Goal: Task Accomplishment & Management: Manage account settings

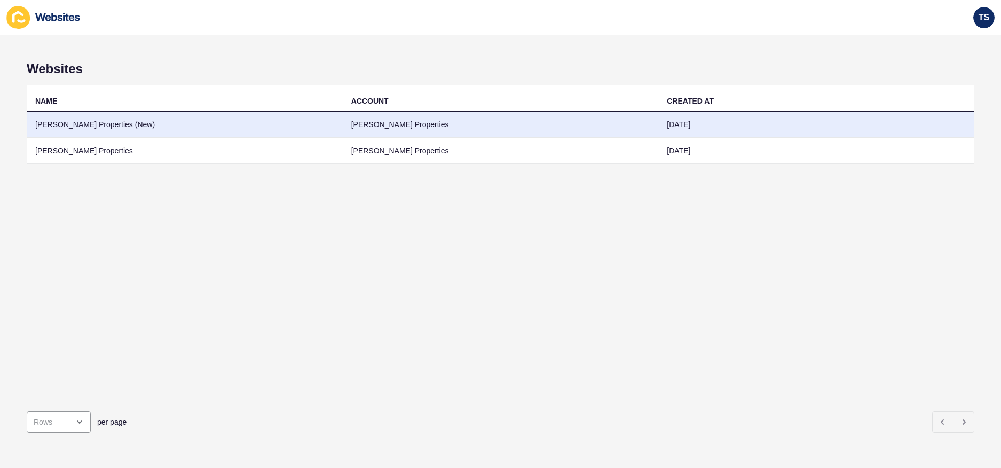
click at [87, 122] on td "[PERSON_NAME] Properties (New)" at bounding box center [185, 125] width 316 height 26
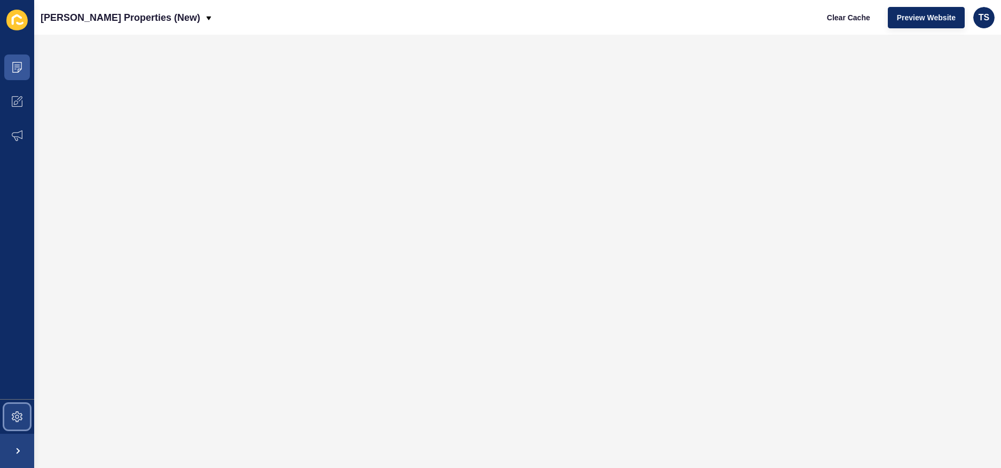
click at [13, 413] on icon at bounding box center [17, 416] width 11 height 11
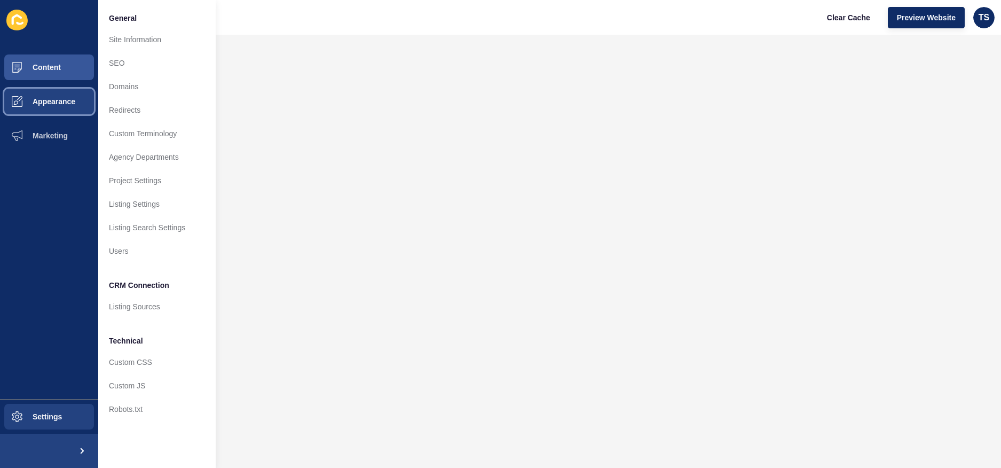
click at [54, 94] on button "Appearance" at bounding box center [49, 101] width 98 height 34
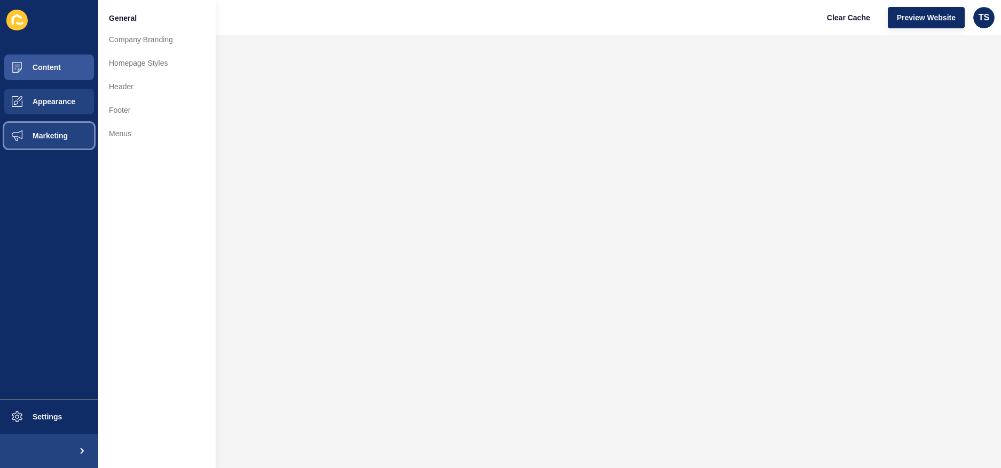
click at [46, 132] on span "Marketing" at bounding box center [32, 135] width 69 height 9
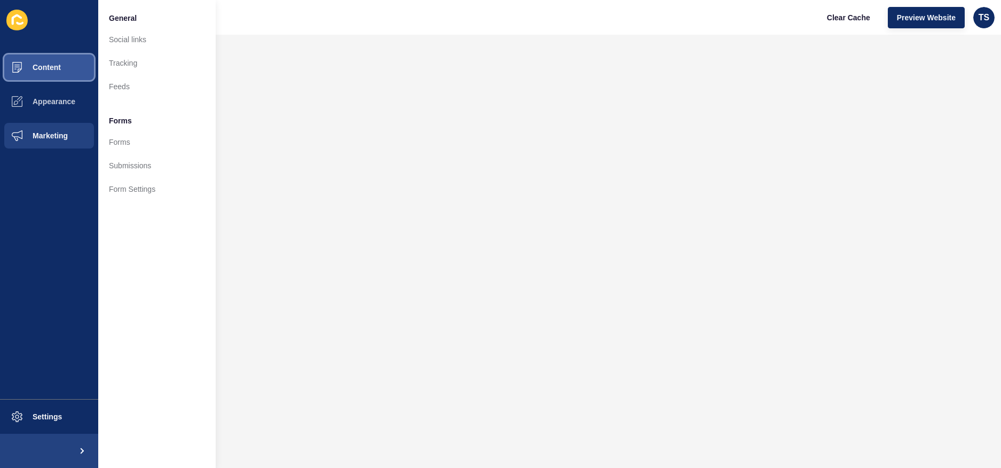
click at [53, 59] on button "Content" at bounding box center [49, 67] width 98 height 34
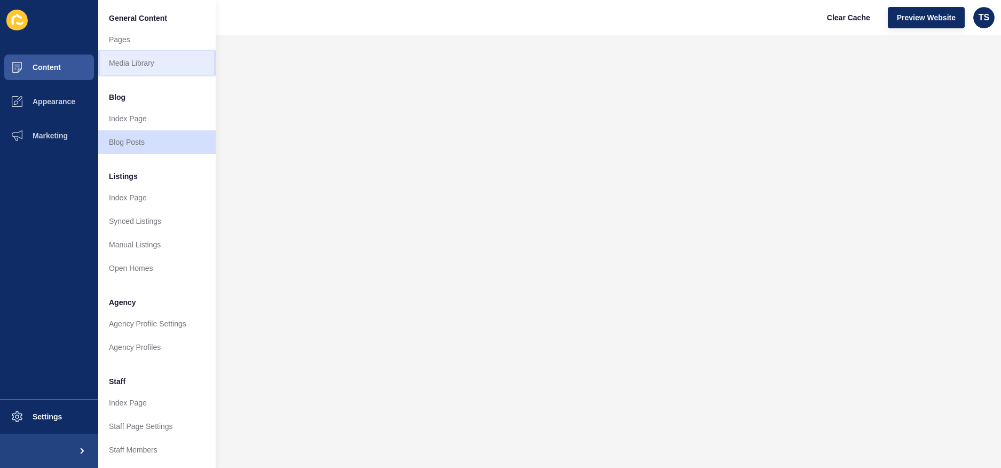
click at [153, 64] on link "Media Library" at bounding box center [156, 62] width 117 height 23
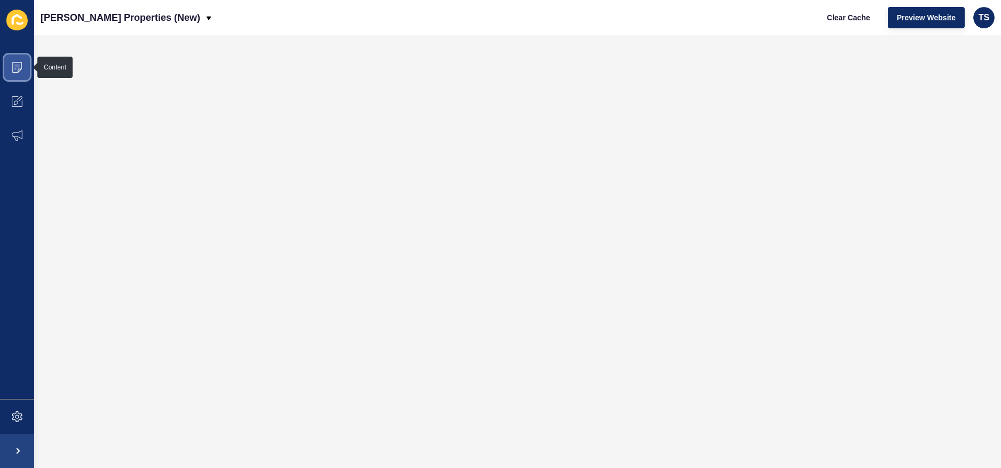
click at [15, 61] on span at bounding box center [17, 67] width 34 height 34
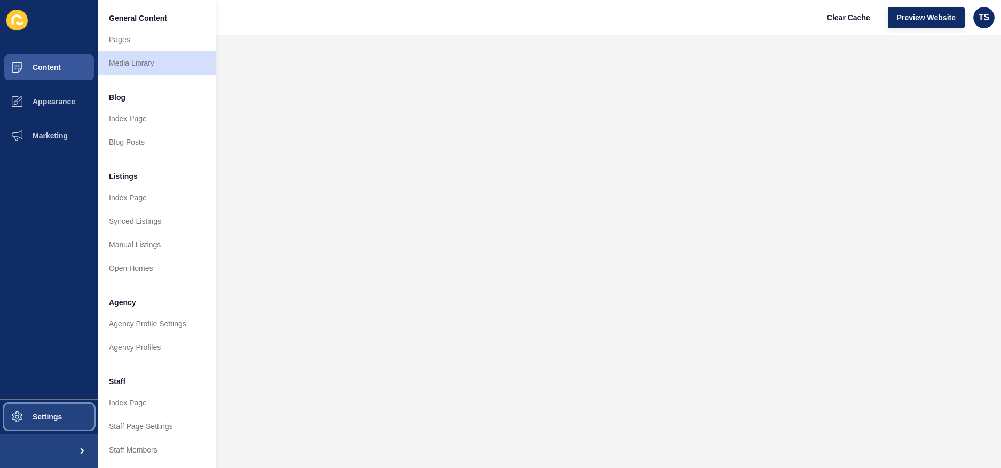
click at [63, 419] on button "Settings" at bounding box center [49, 416] width 98 height 34
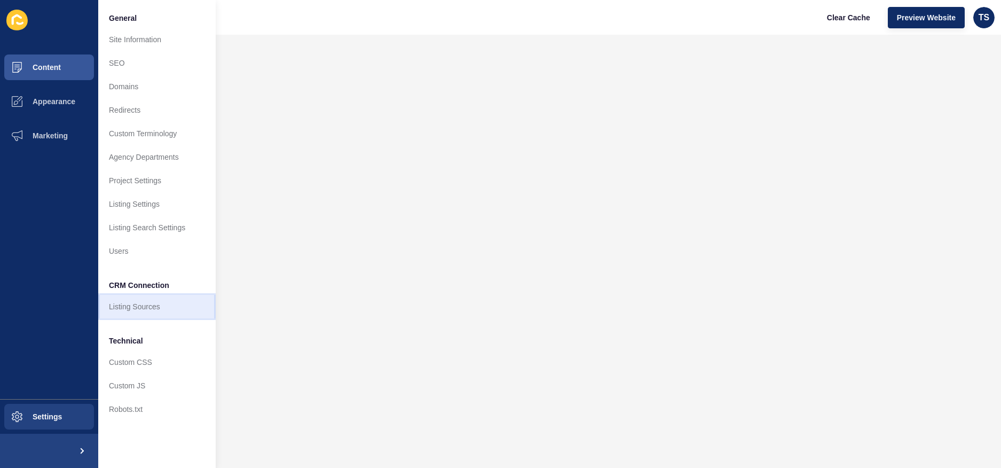
click at [160, 304] on link "Listing Sources" at bounding box center [156, 306] width 117 height 23
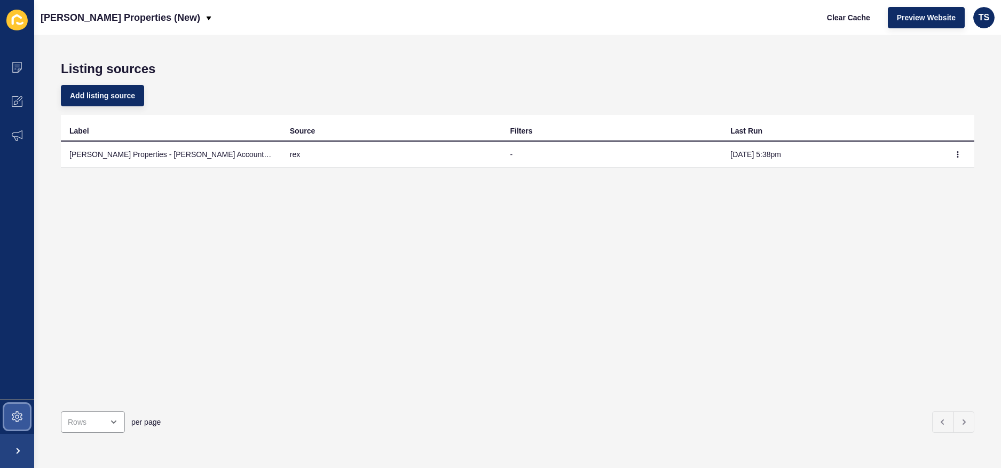
click at [18, 416] on icon at bounding box center [17, 416] width 11 height 11
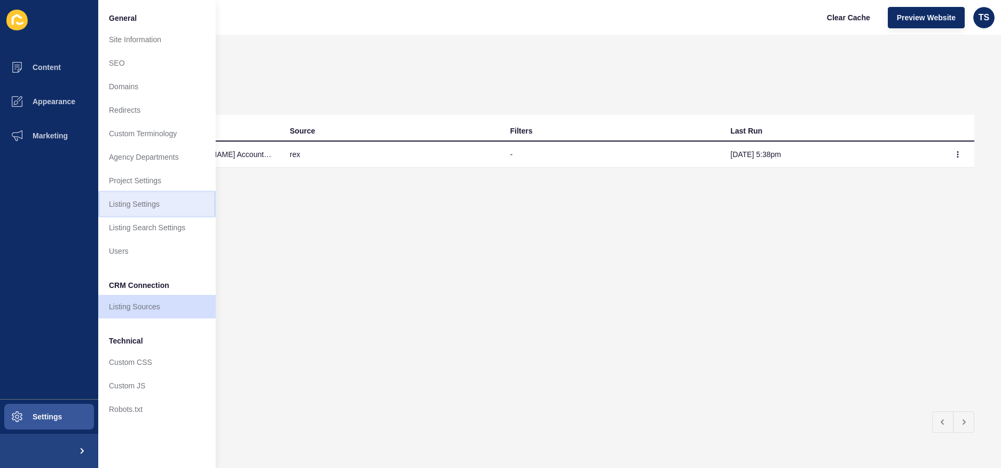
click at [164, 206] on link "Listing Settings" at bounding box center [156, 203] width 117 height 23
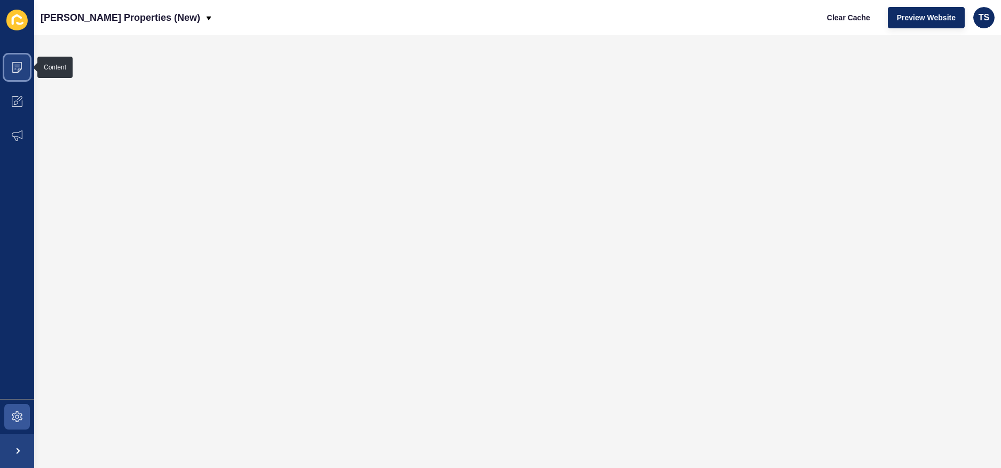
click at [23, 68] on span at bounding box center [17, 67] width 34 height 34
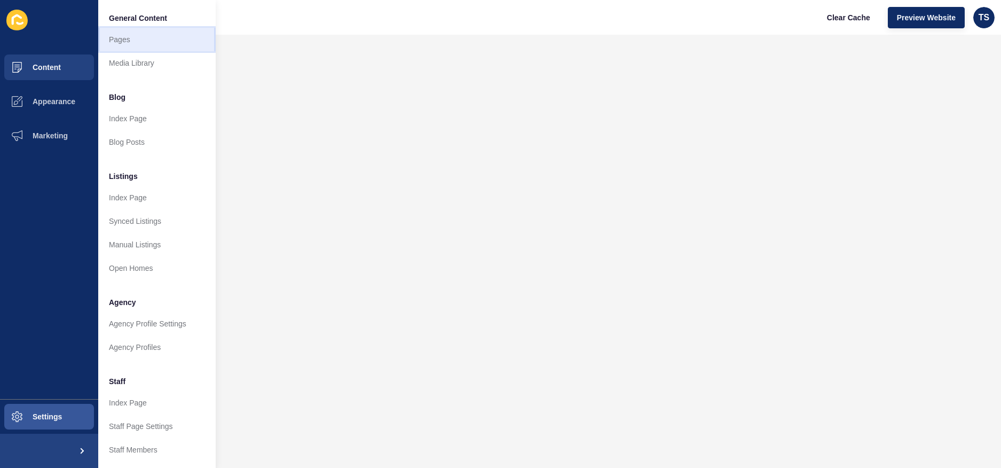
click at [156, 46] on link "Pages" at bounding box center [156, 39] width 117 height 23
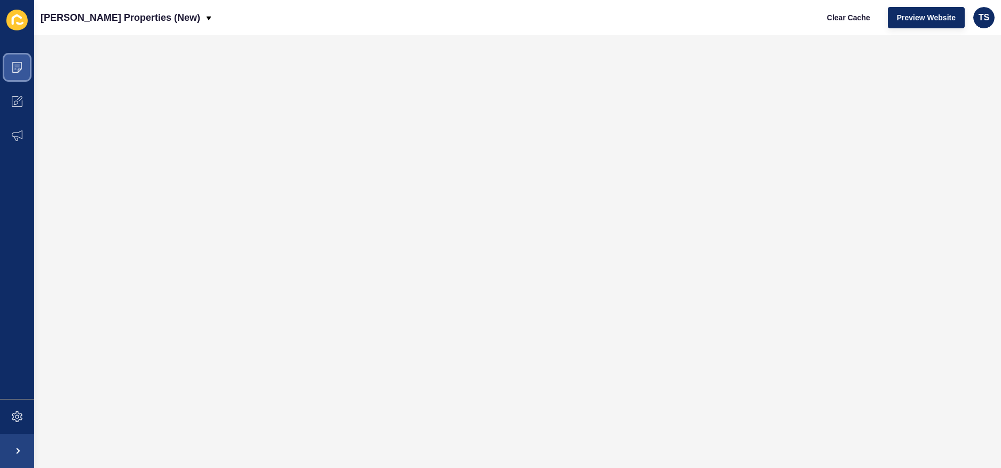
click at [18, 65] on icon at bounding box center [16, 65] width 5 height 1
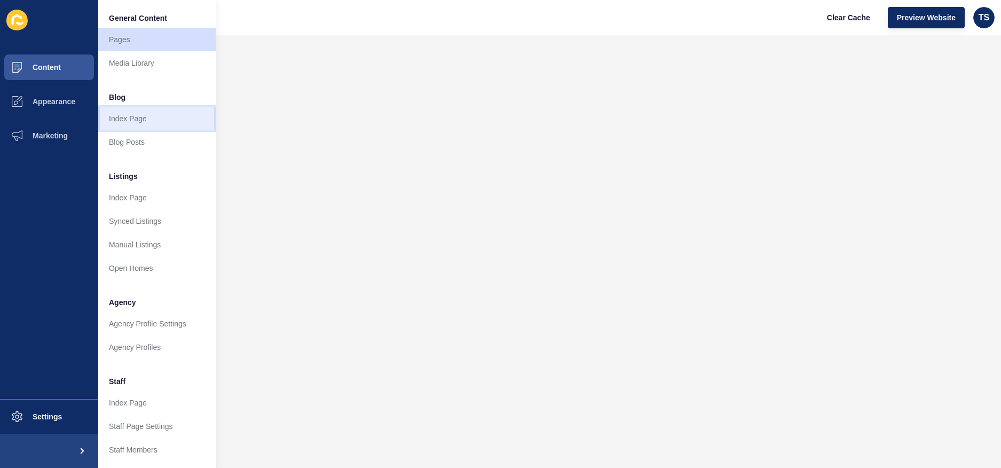
click at [165, 112] on link "Index Page" at bounding box center [156, 118] width 117 height 23
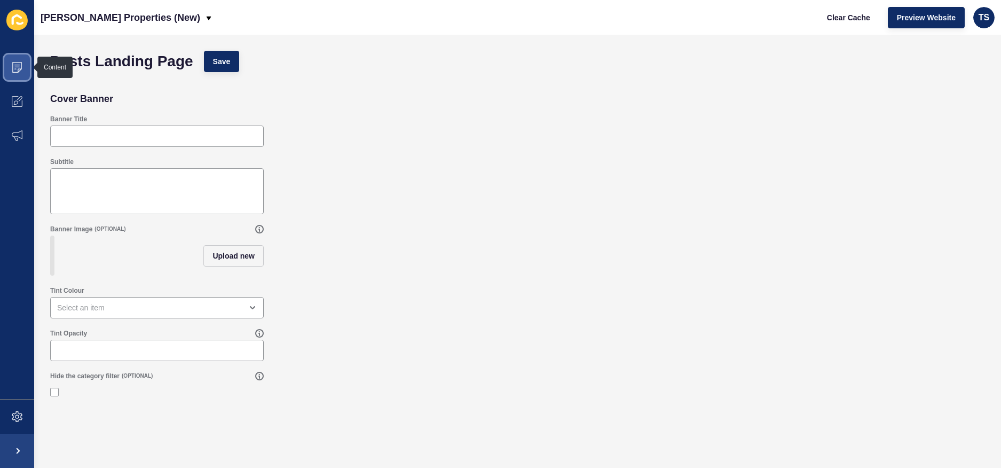
click at [18, 69] on icon at bounding box center [17, 67] width 10 height 11
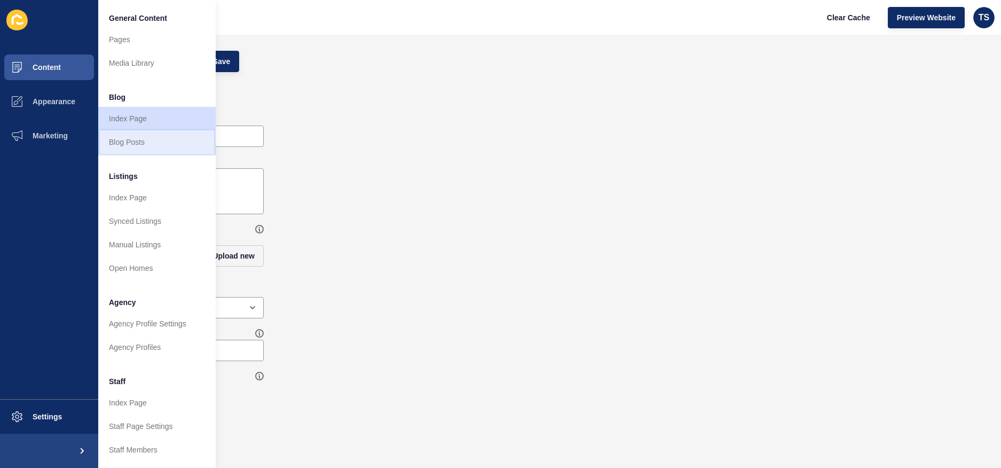
click at [147, 139] on link "Blog Posts" at bounding box center [156, 141] width 117 height 23
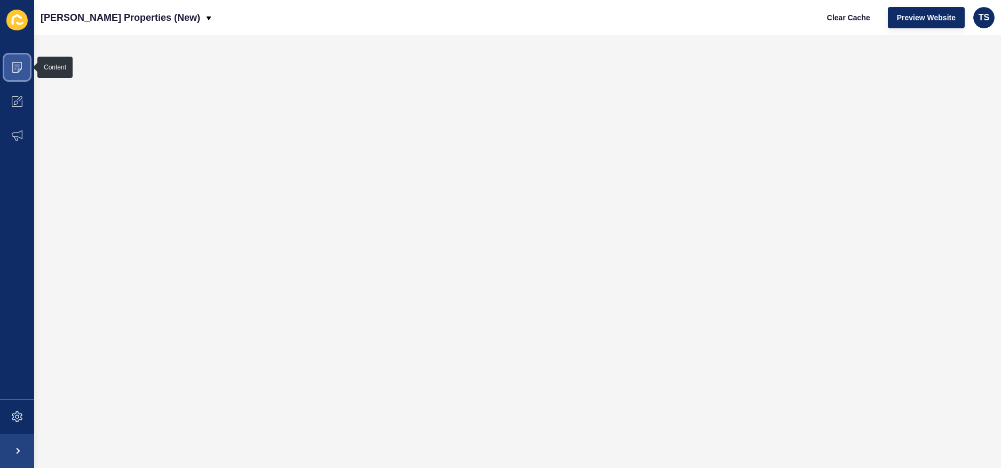
click at [21, 67] on icon at bounding box center [17, 67] width 11 height 11
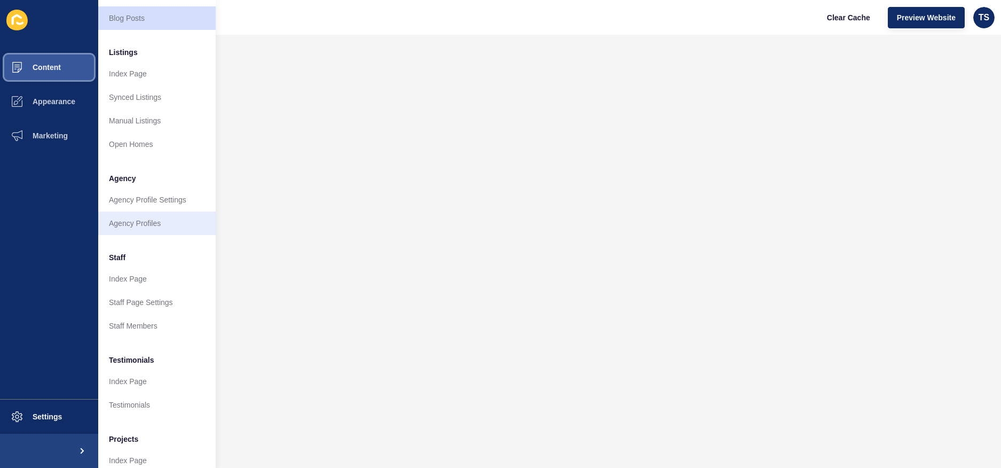
scroll to position [158, 0]
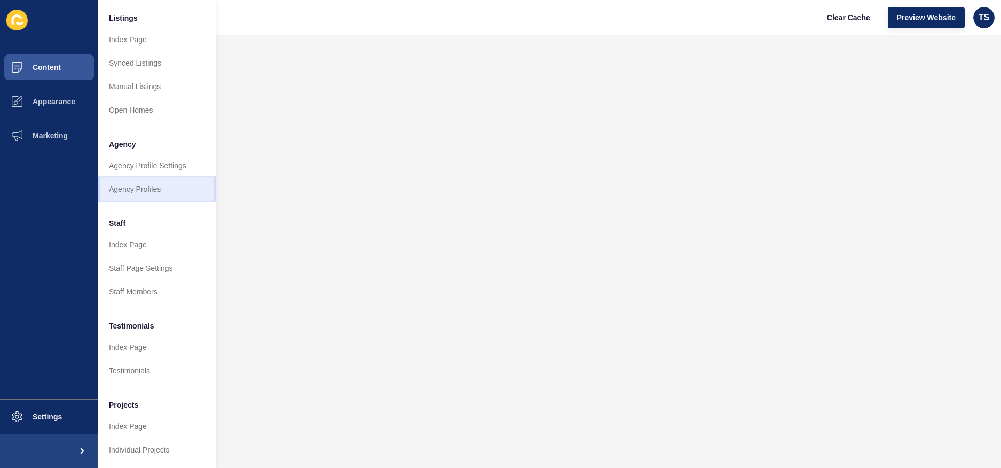
click at [174, 188] on link "Agency Profiles" at bounding box center [156, 188] width 117 height 23
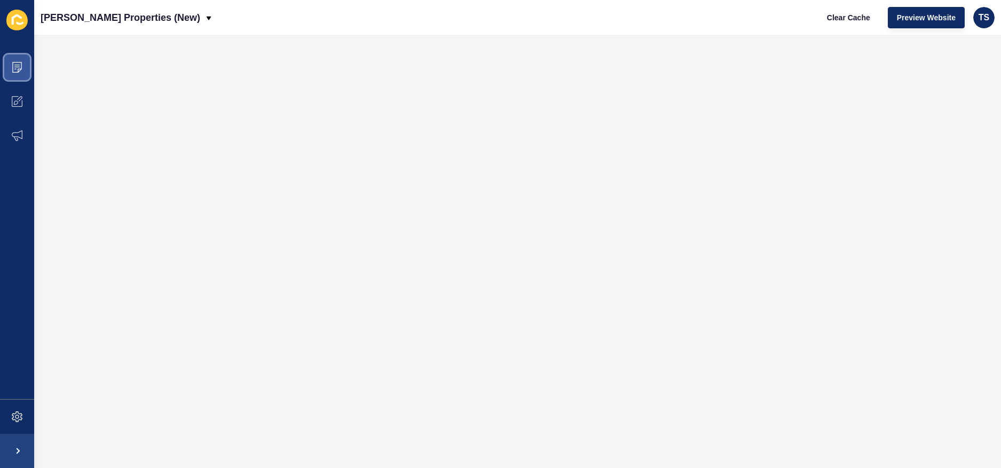
click at [20, 70] on icon at bounding box center [17, 67] width 10 height 11
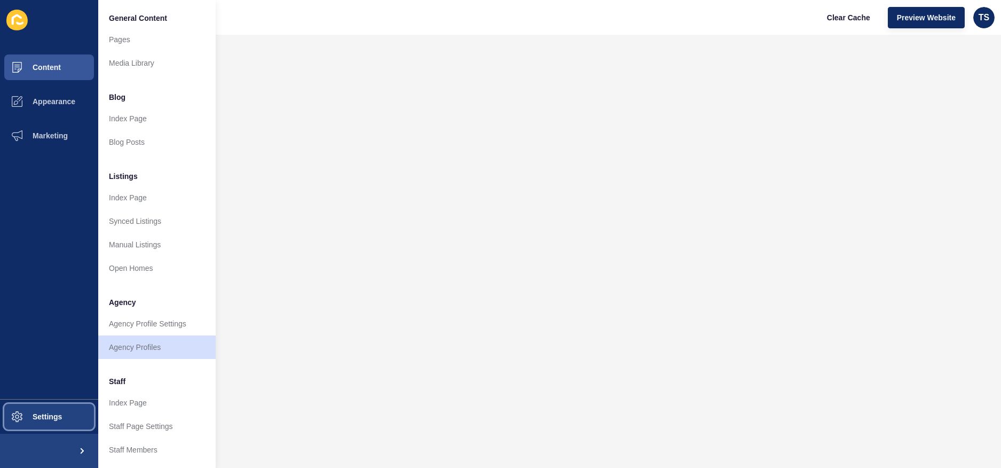
click at [49, 412] on span "Settings" at bounding box center [30, 416] width 64 height 9
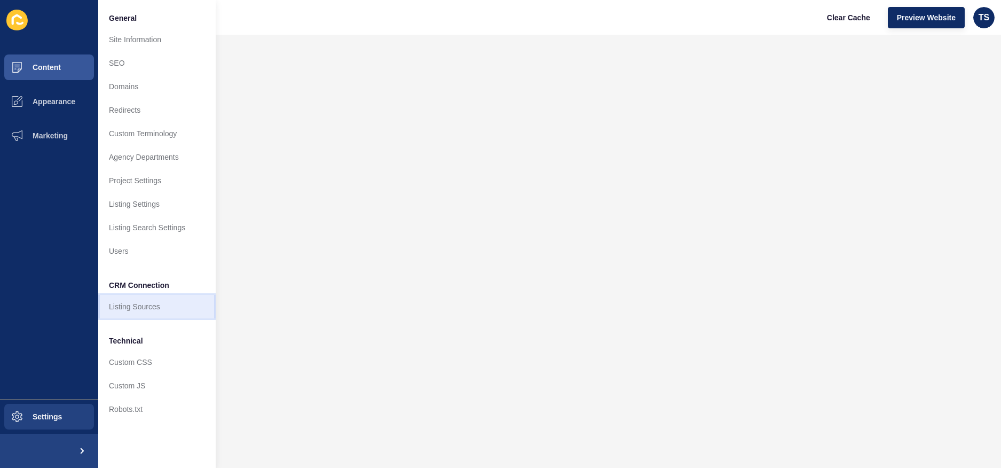
click at [164, 306] on link "Listing Sources" at bounding box center [156, 306] width 117 height 23
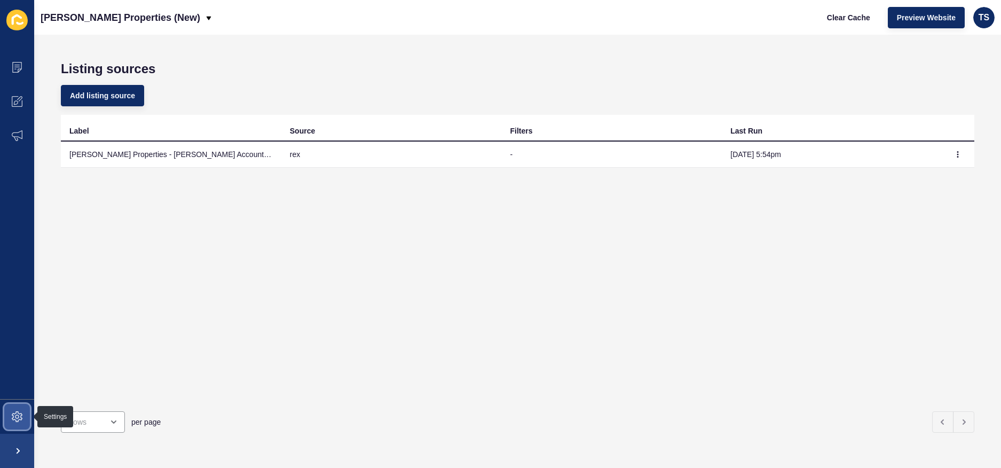
click at [18, 413] on icon at bounding box center [17, 416] width 11 height 11
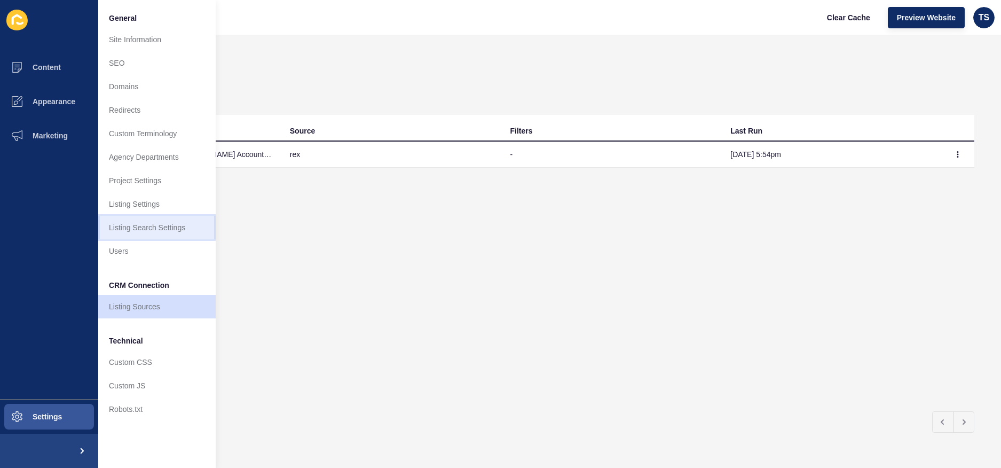
click at [174, 229] on link "Listing Search Settings" at bounding box center [156, 227] width 117 height 23
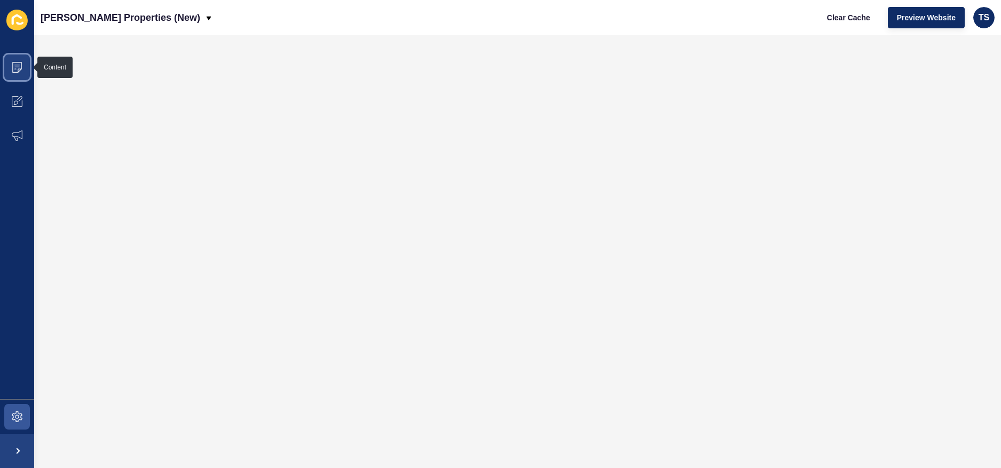
click at [23, 67] on span at bounding box center [17, 67] width 34 height 34
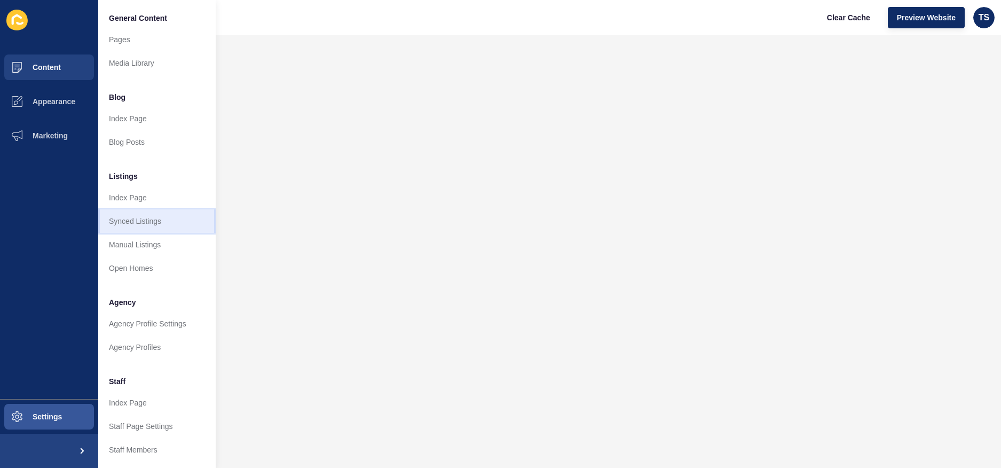
click at [165, 225] on link "Synced Listings" at bounding box center [156, 220] width 117 height 23
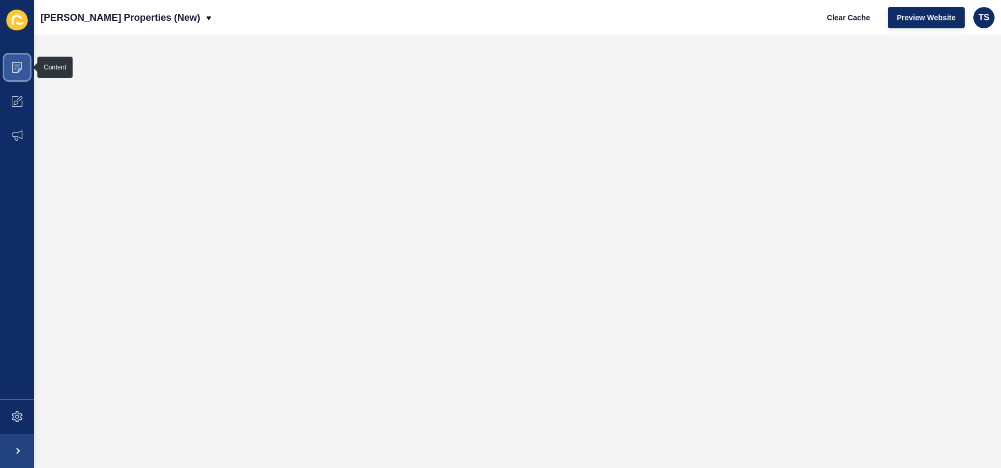
click at [16, 71] on icon at bounding box center [17, 67] width 11 height 11
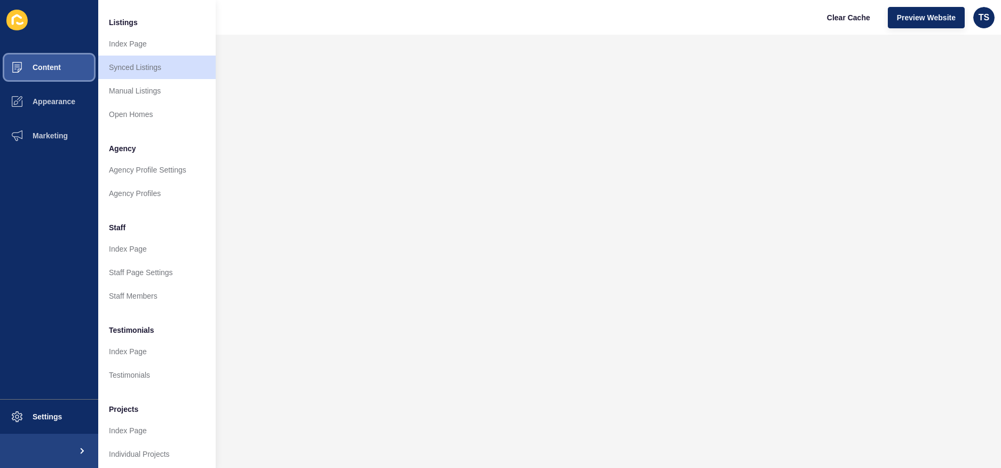
scroll to position [158, 0]
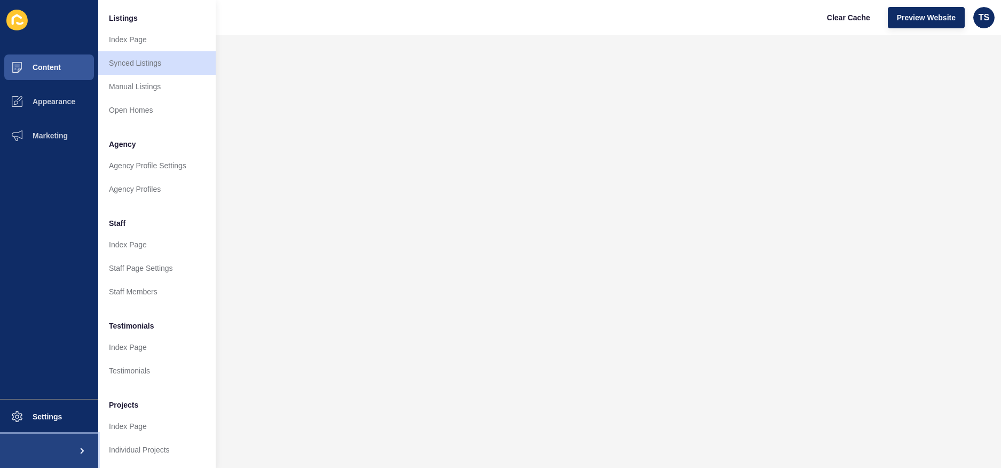
click at [83, 446] on span at bounding box center [81, 451] width 34 height 34
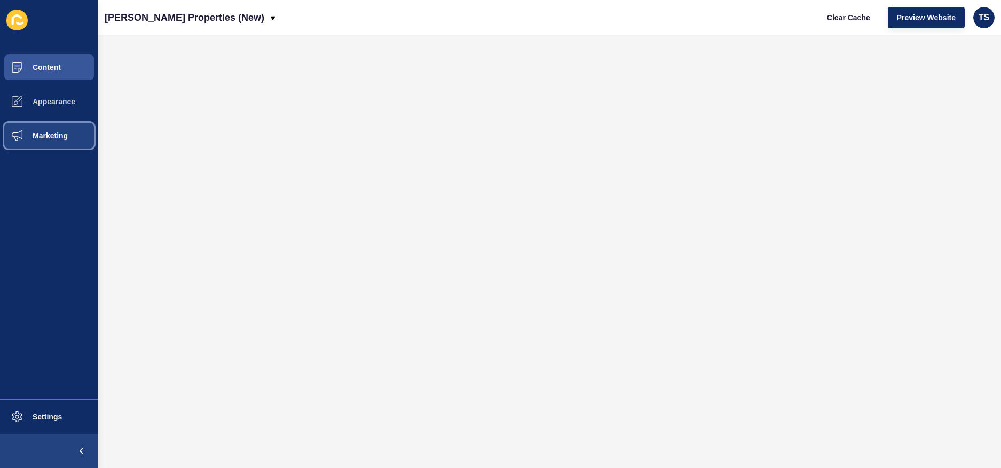
click at [49, 131] on span "Marketing" at bounding box center [32, 135] width 69 height 9
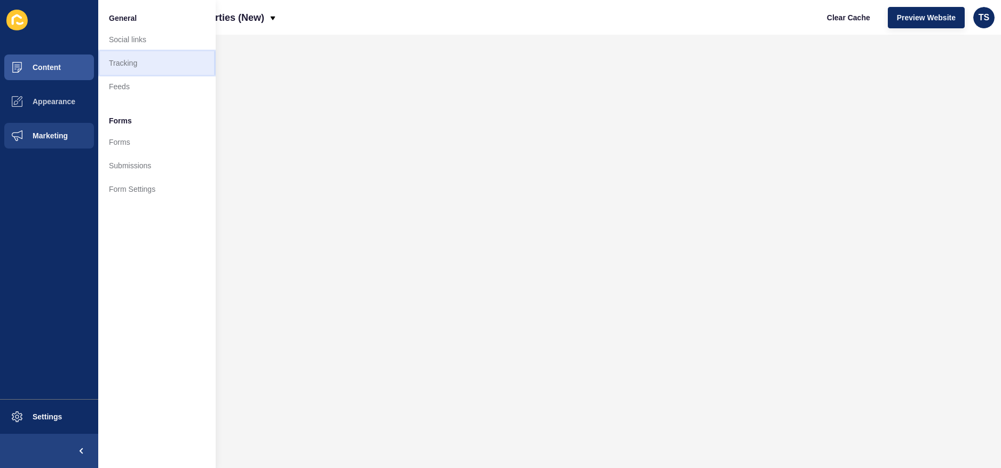
click at [151, 62] on link "Tracking" at bounding box center [156, 62] width 117 height 23
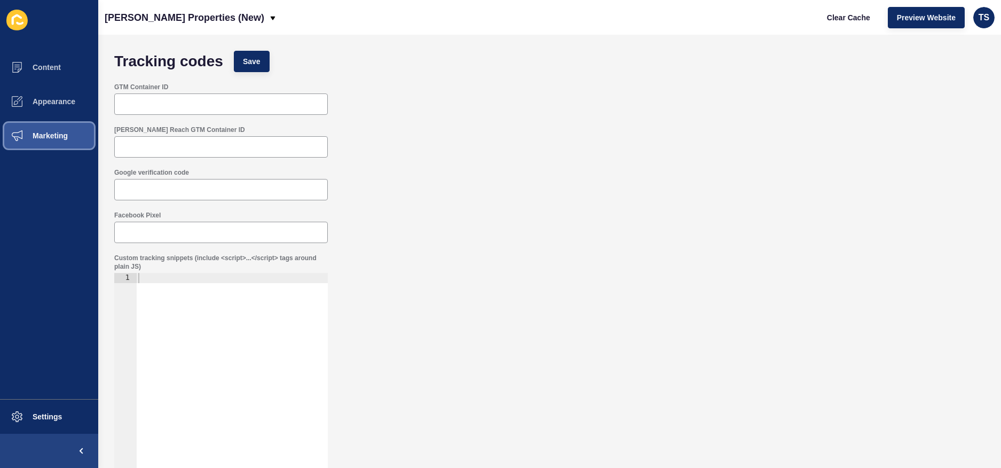
click at [70, 132] on button "Marketing" at bounding box center [49, 136] width 98 height 34
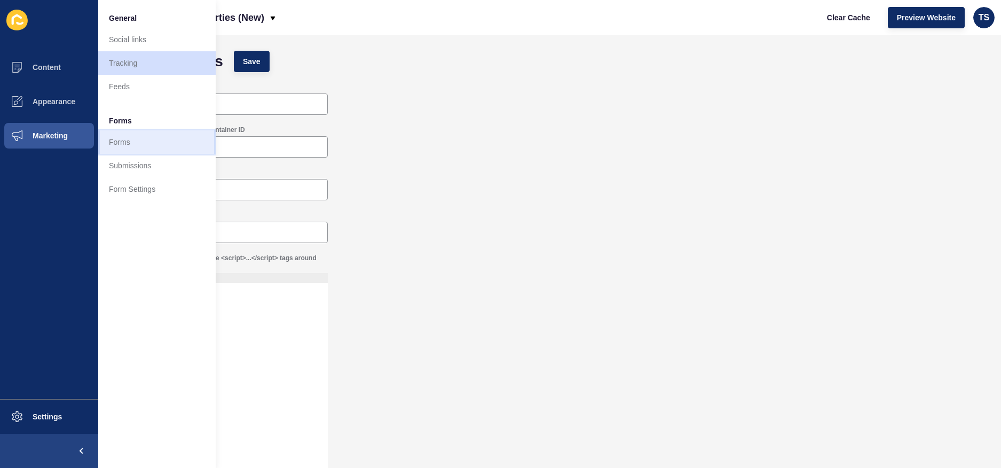
click at [144, 141] on link "Forms" at bounding box center [156, 141] width 117 height 23
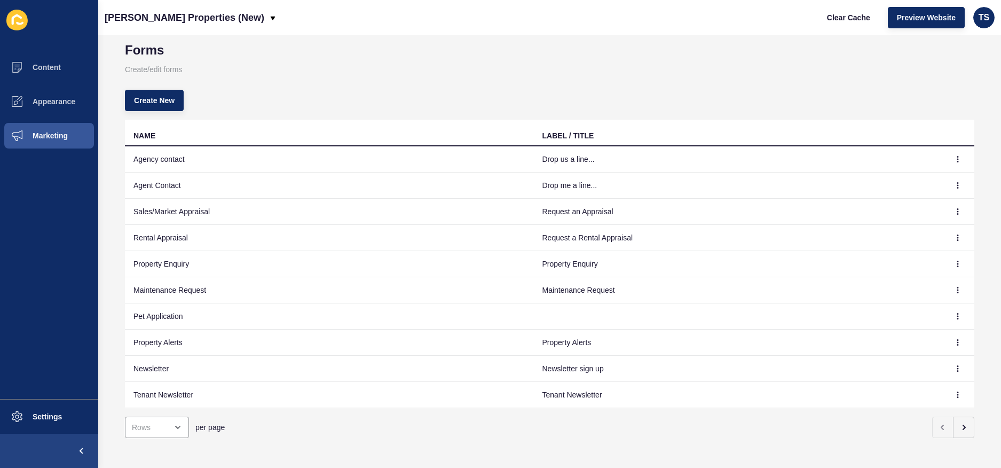
scroll to position [24, 0]
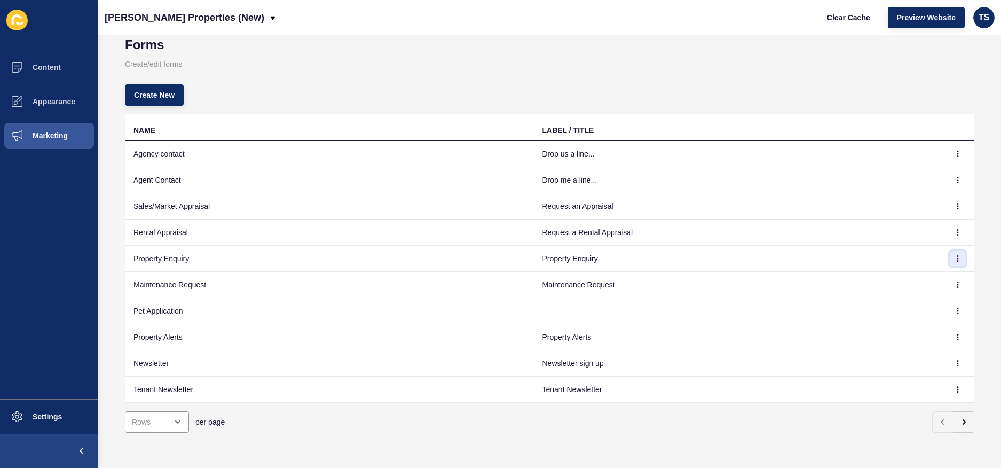
click at [956, 256] on icon "button" at bounding box center [958, 258] width 6 height 6
click at [918, 274] on link "Edit" at bounding box center [928, 279] width 75 height 23
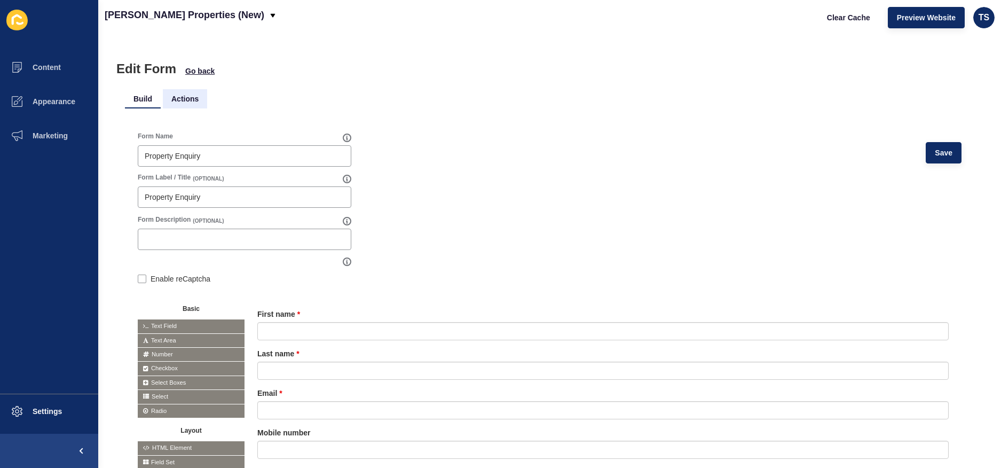
click at [189, 98] on li "Actions" at bounding box center [185, 98] width 44 height 19
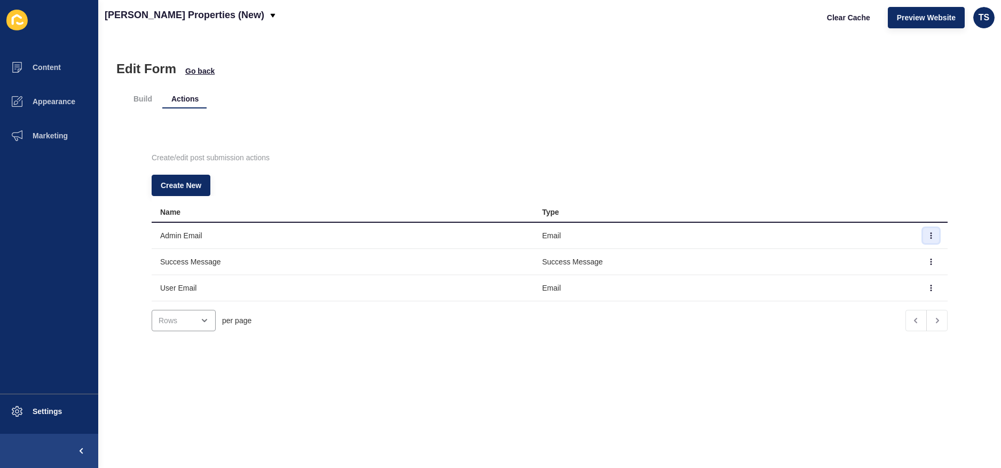
click at [931, 239] on button "button" at bounding box center [931, 235] width 16 height 15
click at [904, 250] on link "Edit" at bounding box center [901, 256] width 75 height 23
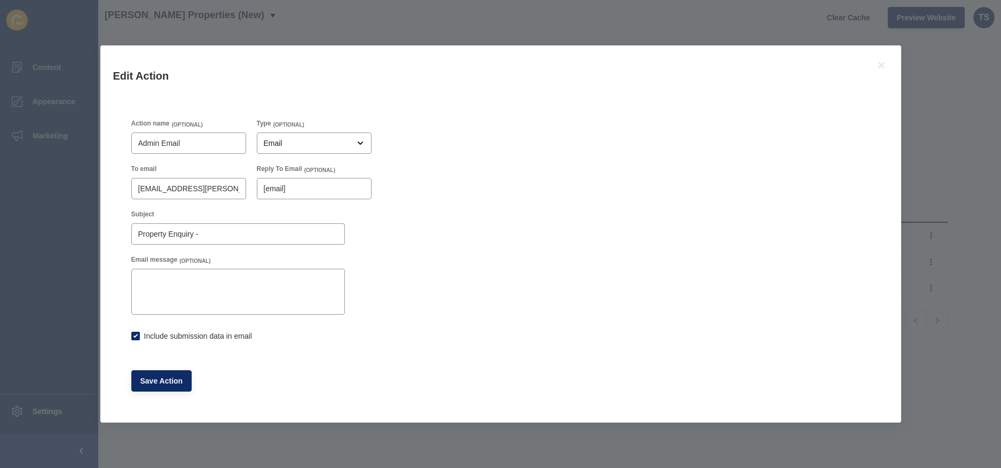
checkbox input "true"
click at [886, 68] on icon at bounding box center [881, 65] width 13 height 13
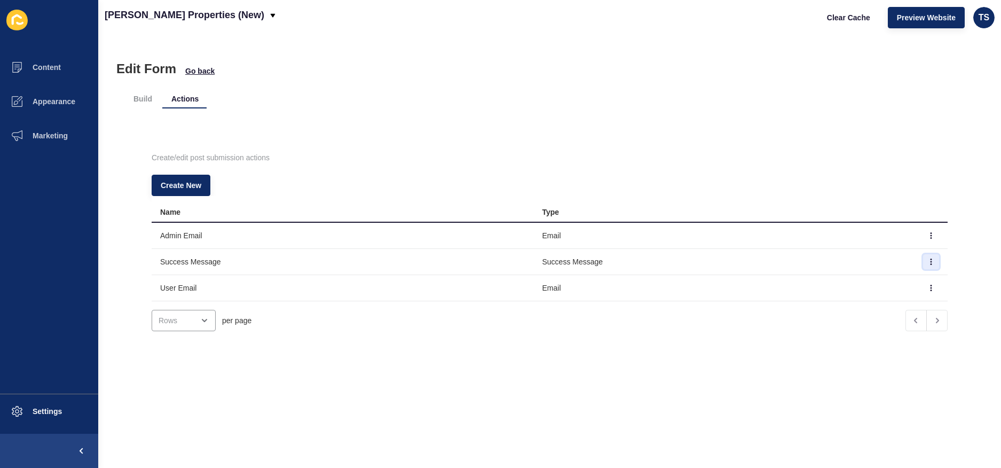
click at [931, 264] on icon "button" at bounding box center [931, 261] width 1 height 5
click at [905, 279] on link "Edit" at bounding box center [901, 282] width 75 height 23
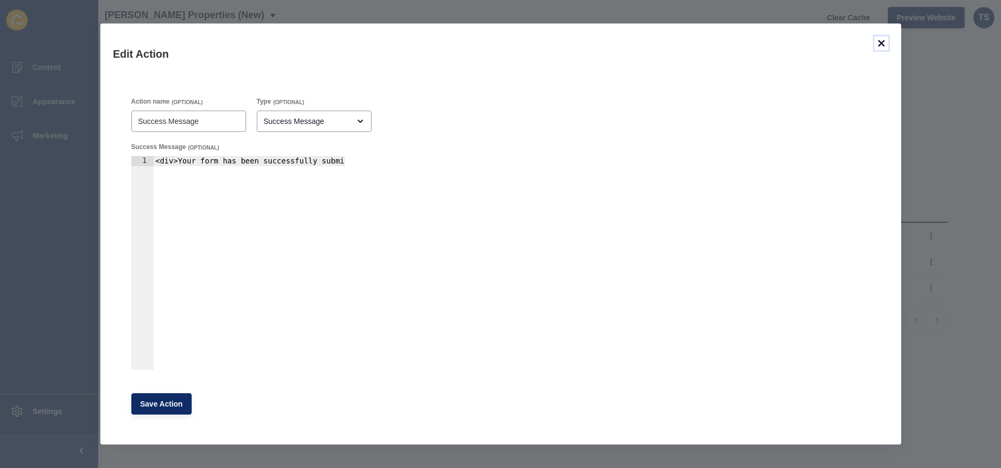
click at [879, 45] on icon at bounding box center [881, 43] width 6 height 6
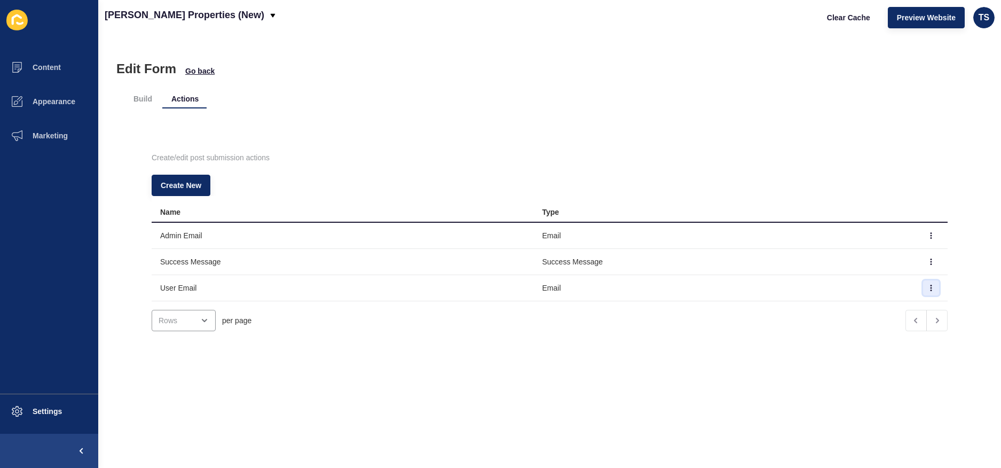
click at [928, 289] on icon "button" at bounding box center [931, 288] width 6 height 6
click at [883, 306] on link "Edit" at bounding box center [901, 308] width 75 height 23
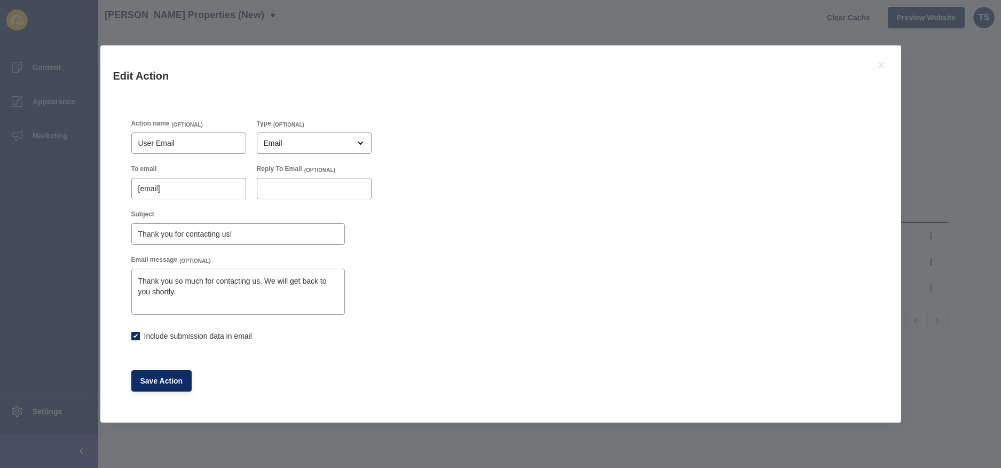
checkbox input "true"
click at [881, 67] on icon at bounding box center [881, 65] width 13 height 13
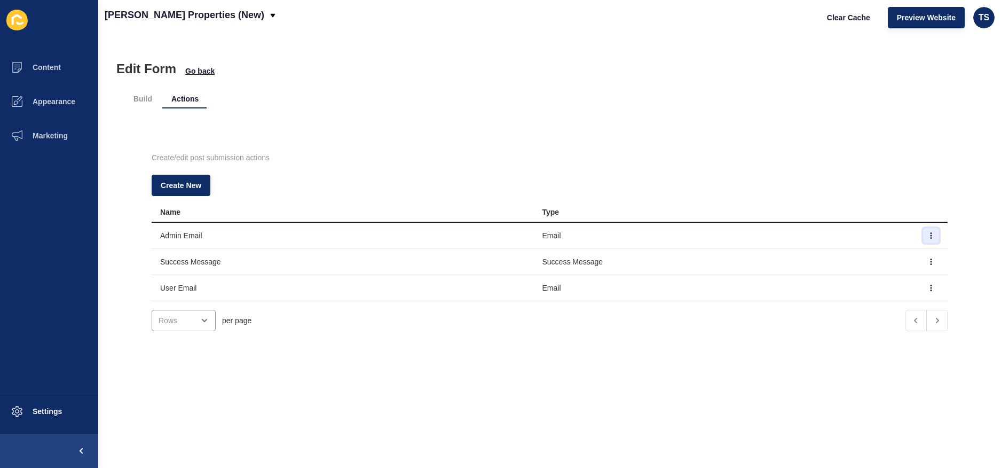
click at [932, 240] on button "button" at bounding box center [931, 235] width 16 height 15
click at [912, 251] on link "Edit" at bounding box center [901, 256] width 75 height 23
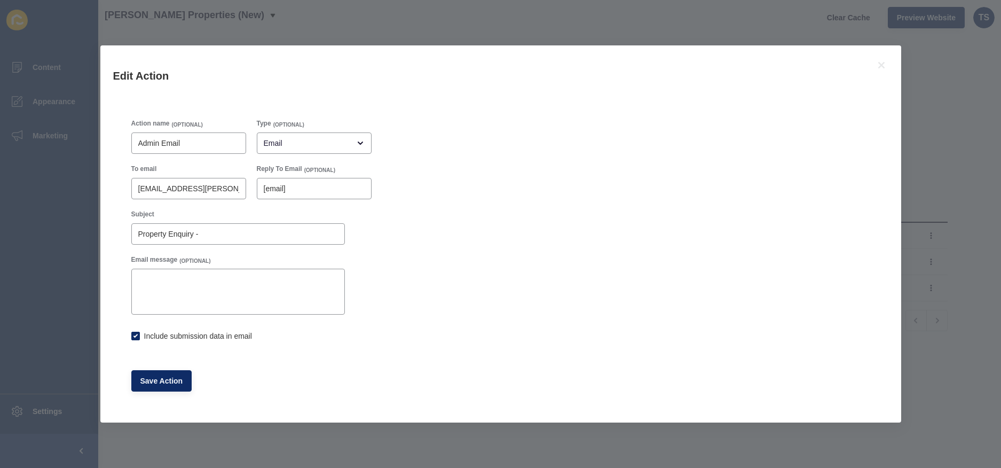
checkbox input "true"
click at [880, 64] on icon at bounding box center [881, 65] width 6 height 6
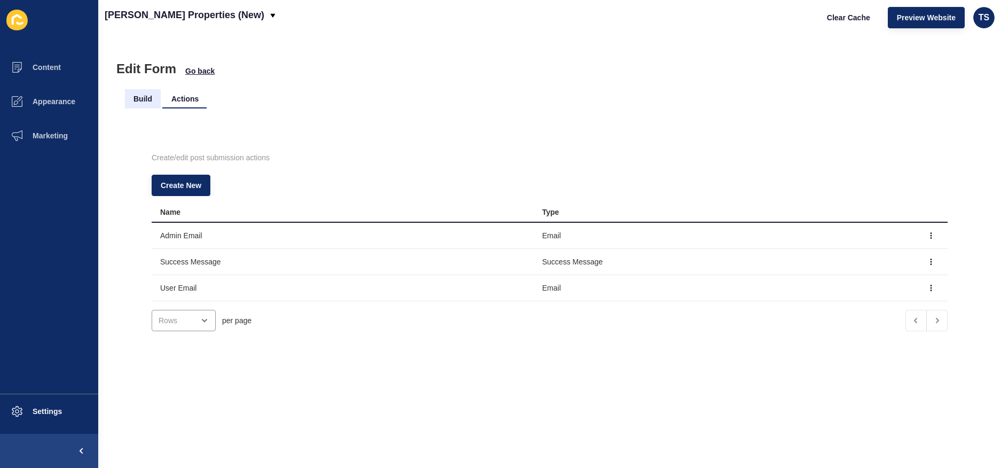
click at [149, 104] on li "Build" at bounding box center [143, 98] width 36 height 19
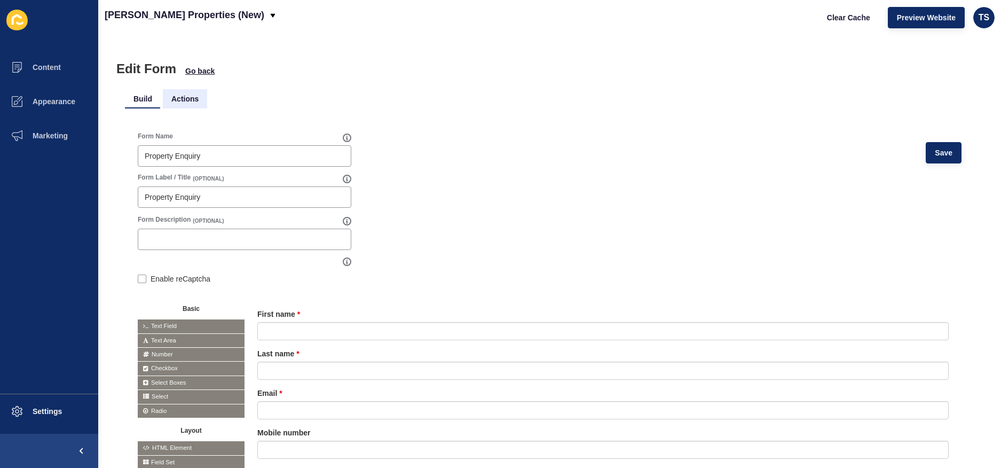
click at [186, 101] on li "Actions" at bounding box center [185, 98] width 44 height 19
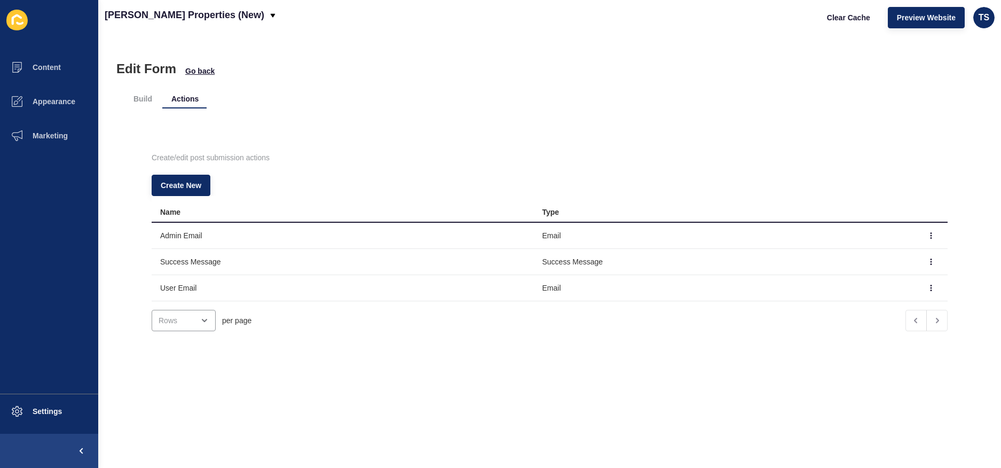
click at [929, 243] on td at bounding box center [932, 236] width 32 height 26
click at [929, 237] on icon "button" at bounding box center [931, 235] width 6 height 6
click at [907, 256] on link "Edit" at bounding box center [901, 256] width 75 height 23
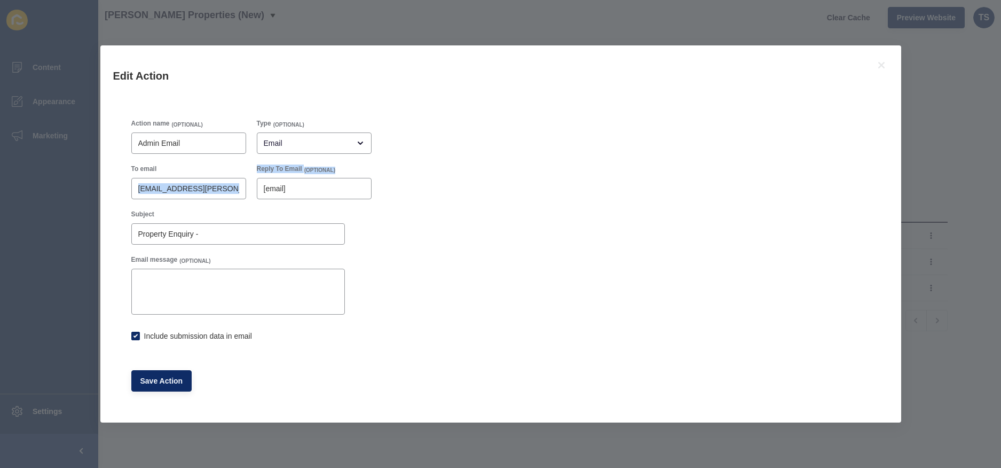
drag, startPoint x: 137, startPoint y: 190, endPoint x: 421, endPoint y: 200, distance: 284.7
click at [430, 203] on div "Action name (OPTIONAL) Admin Email Type (OPTIONAL) Email To email [EMAIL_ADDRES…" at bounding box center [501, 255] width 750 height 283
click at [210, 193] on input "[EMAIL_ADDRESS][PERSON_NAME][DOMAIN_NAME],[EMAIL_ADDRESS][PERSON_NAME][DOMAIN_N…" at bounding box center [188, 188] width 101 height 11
drag, startPoint x: 186, startPoint y: 192, endPoint x: 311, endPoint y: 191, distance: 125.5
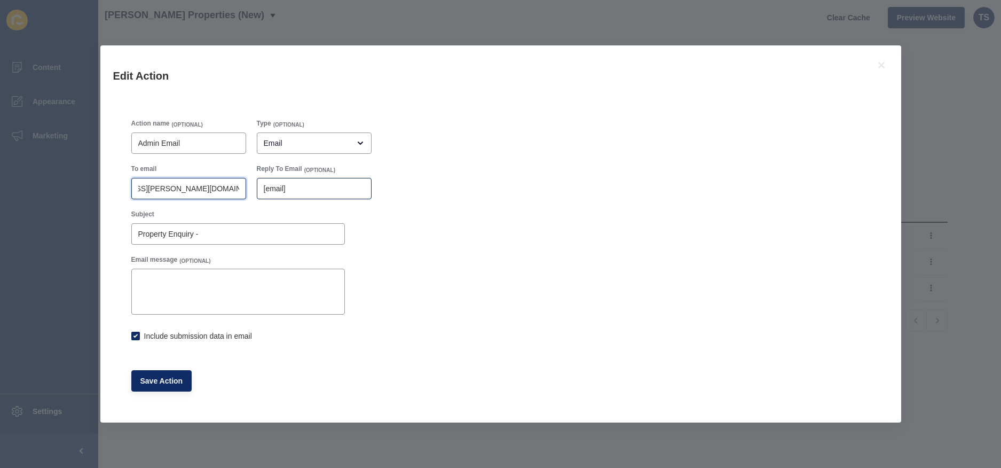
click at [311, 191] on div "To email [EMAIL_ADDRESS][PERSON_NAME][DOMAIN_NAME],[EMAIL_ADDRESS][PERSON_NAME]…" at bounding box center [251, 181] width 251 height 45
drag, startPoint x: 163, startPoint y: 186, endPoint x: 180, endPoint y: 191, distance: 17.2
click at [180, 191] on input "[EMAIL_ADDRESS][PERSON_NAME][DOMAIN_NAME],[EMAIL_ADDRESS][PERSON_NAME][DOMAIN_N…" at bounding box center [188, 188] width 101 height 11
click at [207, 190] on input "[EMAIL_ADDRESS][PERSON_NAME][DOMAIN_NAME],[EMAIL_ADDRESS][PERSON_NAME][DOMAIN_N…" at bounding box center [188, 188] width 101 height 11
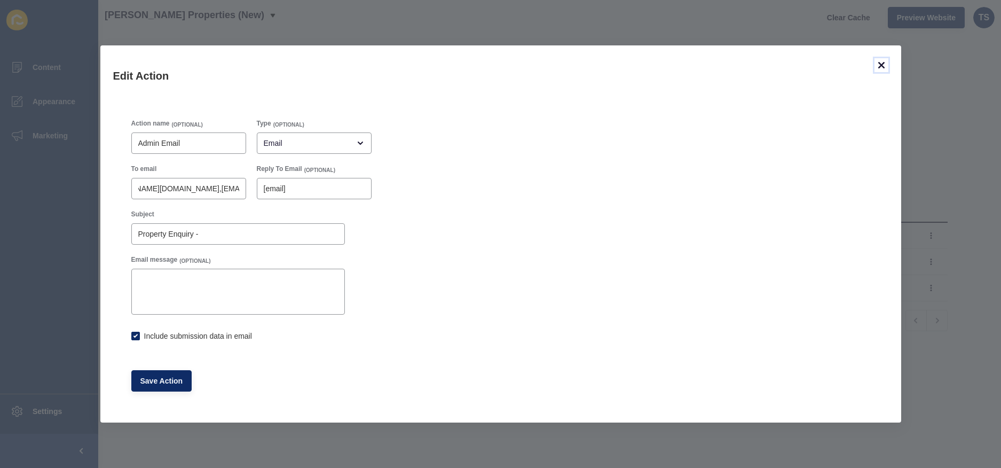
checkbox input "true"
click at [878, 66] on icon at bounding box center [881, 65] width 13 height 13
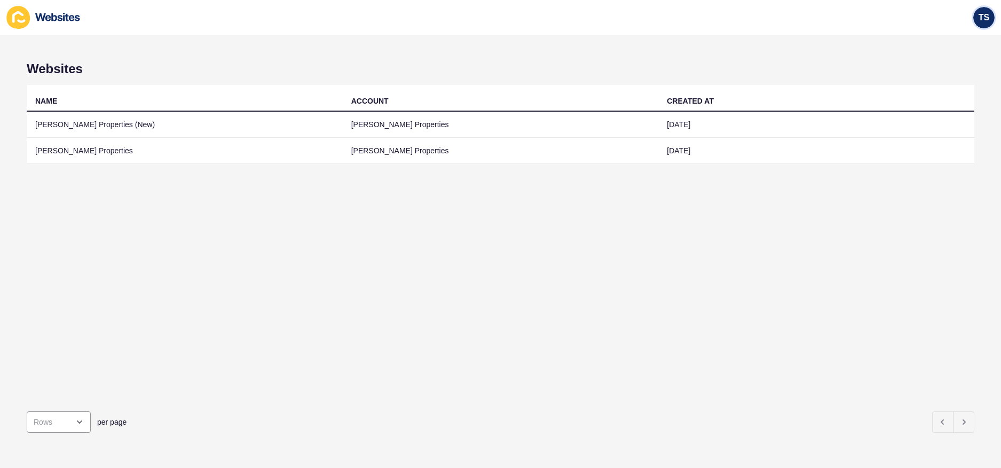
click at [988, 19] on span "TS" at bounding box center [984, 17] width 11 height 11
click at [952, 68] on link "Contact Support" at bounding box center [959, 65] width 78 height 23
